Goal: Transaction & Acquisition: Book appointment/travel/reservation

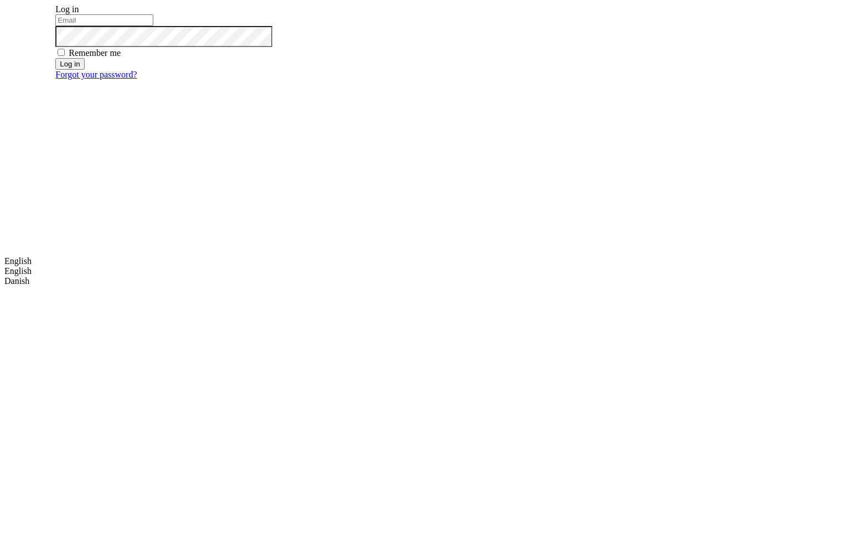
click at [153, 26] on input "email" at bounding box center [104, 20] width 98 height 12
type input "[EMAIL_ADDRESS][DOMAIN_NAME]"
click at [84, 70] on button "Log in" at bounding box center [69, 64] width 29 height 12
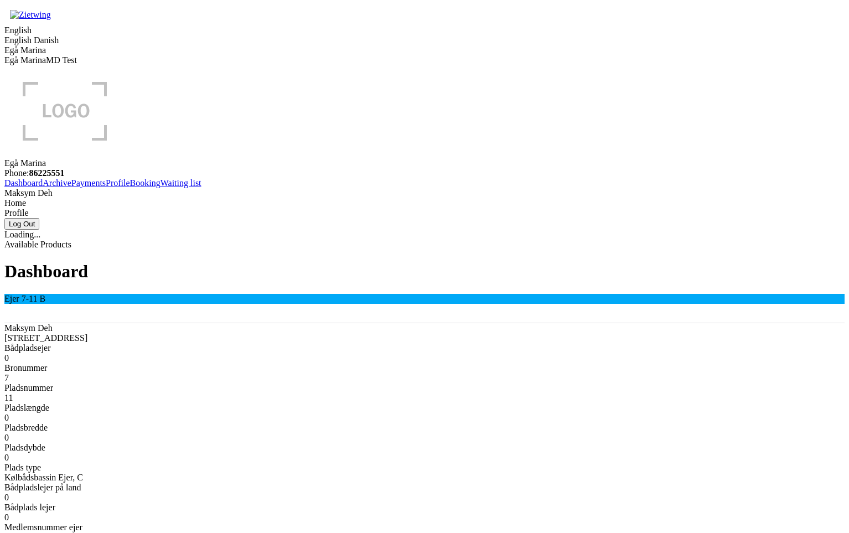
click at [130, 188] on link "Booking" at bounding box center [145, 182] width 30 height 9
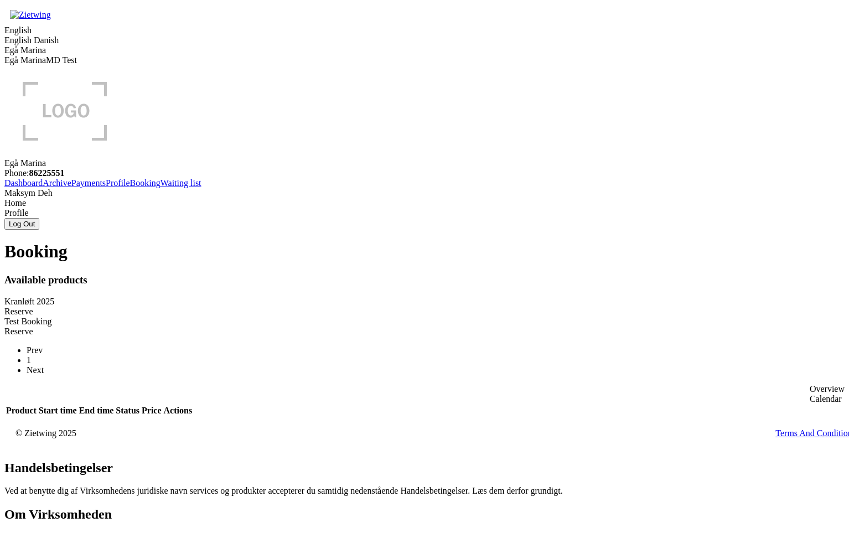
click at [359, 307] on div "Reserve" at bounding box center [424, 312] width 840 height 10
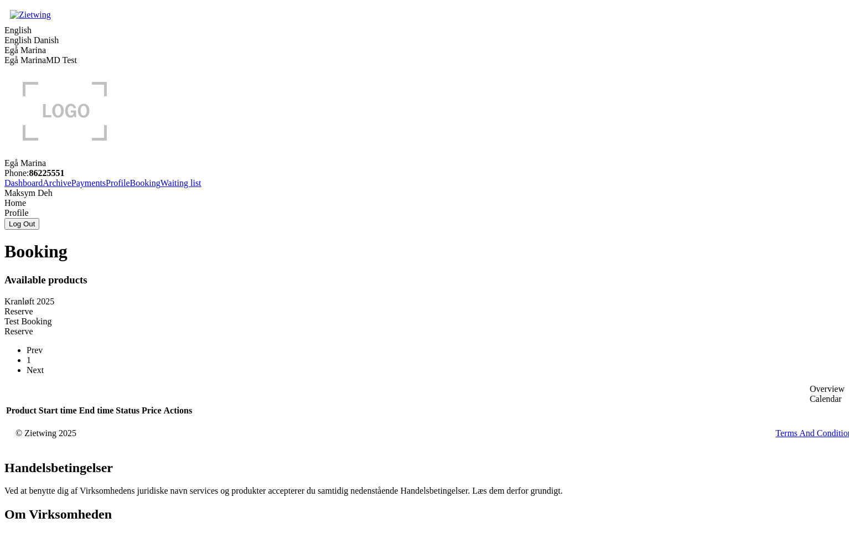
click at [364, 307] on div "Reserve" at bounding box center [424, 312] width 840 height 10
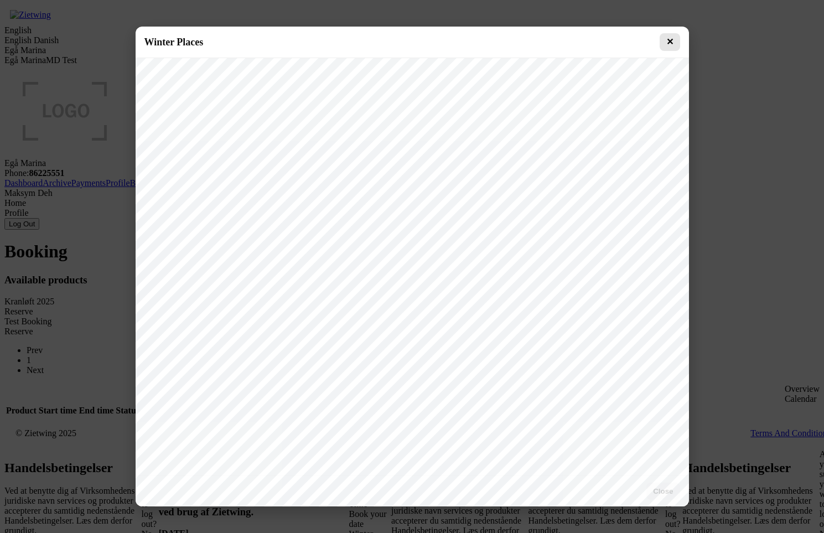
click at [671, 45] on button "✕" at bounding box center [670, 42] width 20 height 18
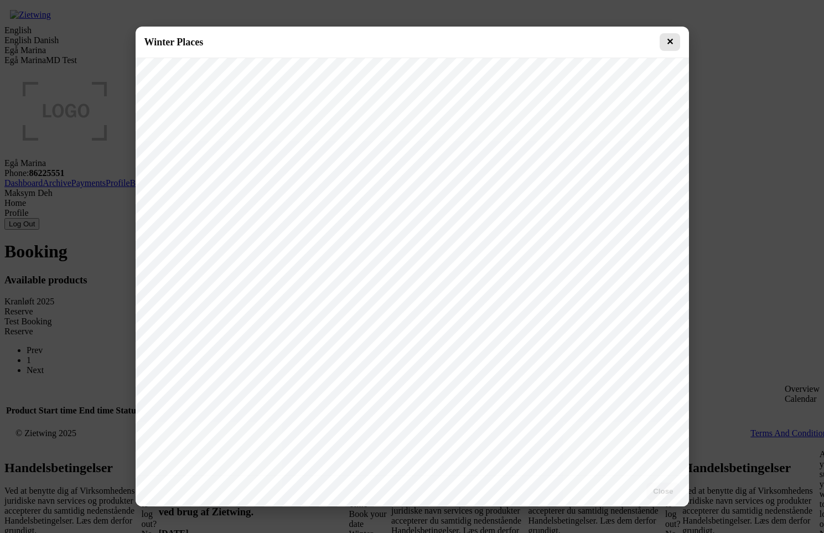
click at [671, 35] on button "✕" at bounding box center [670, 42] width 20 height 18
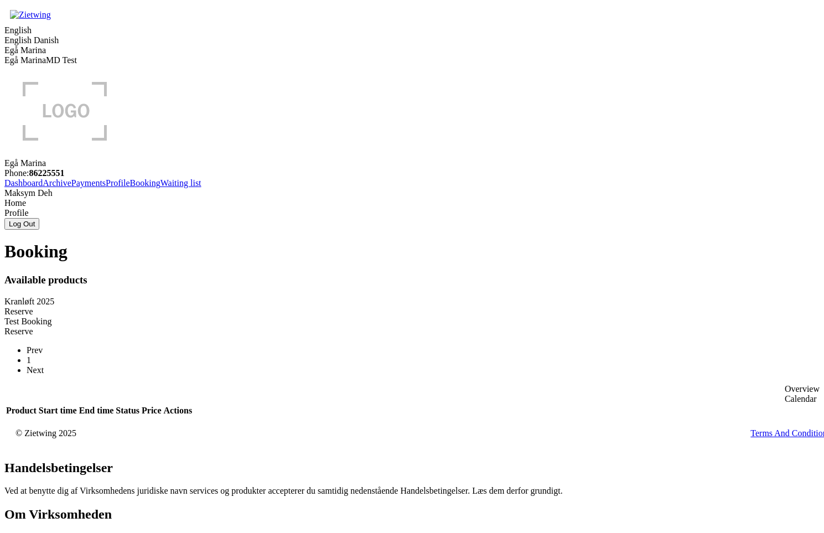
click at [318, 307] on div "Reserve" at bounding box center [411, 312] width 815 height 10
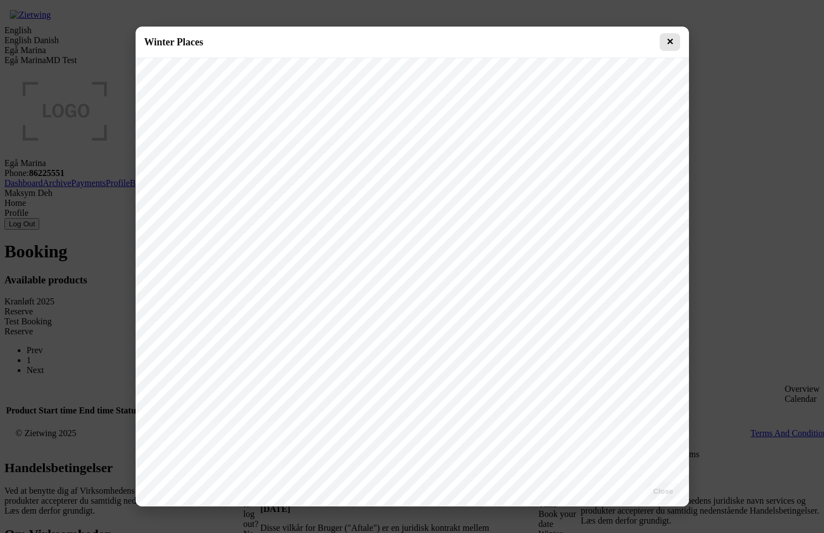
click at [679, 39] on button "✕" at bounding box center [670, 42] width 20 height 18
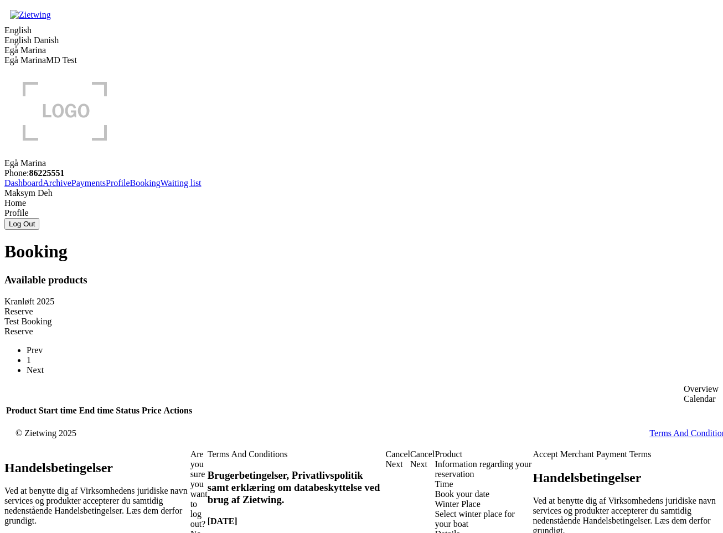
click at [434, 509] on div "Select winter place for your boat" at bounding box center [483, 519] width 98 height 20
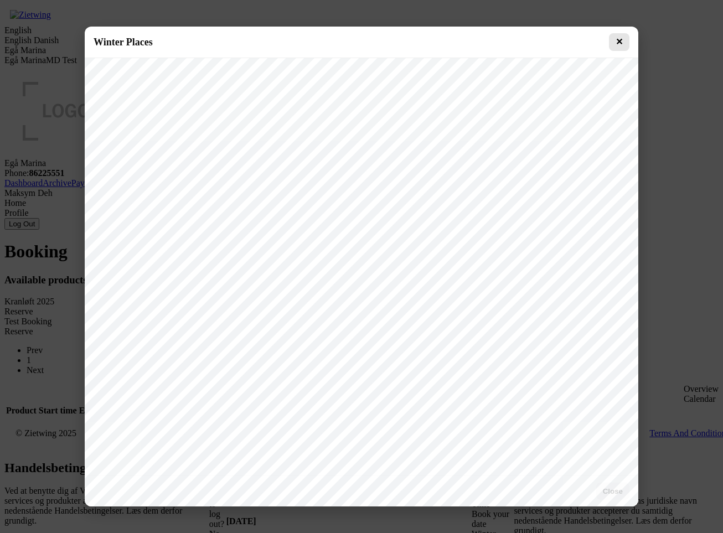
click at [619, 39] on button "✕" at bounding box center [619, 42] width 20 height 18
